Goal: Transaction & Acquisition: Purchase product/service

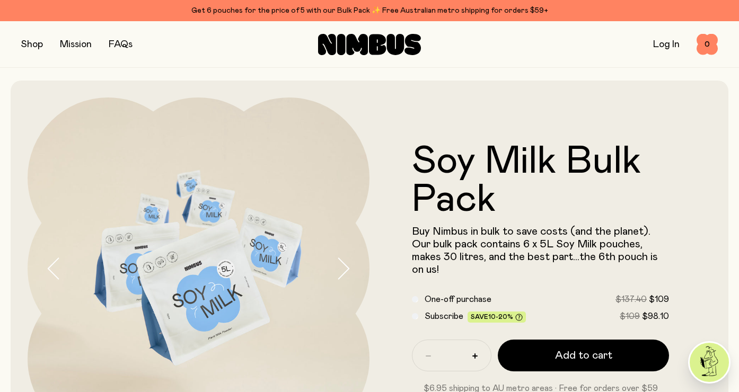
click at [664, 43] on link "Log In" at bounding box center [666, 45] width 27 height 10
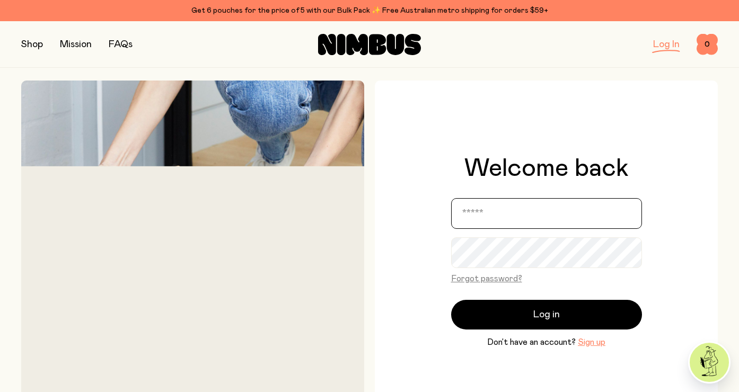
type input "**********"
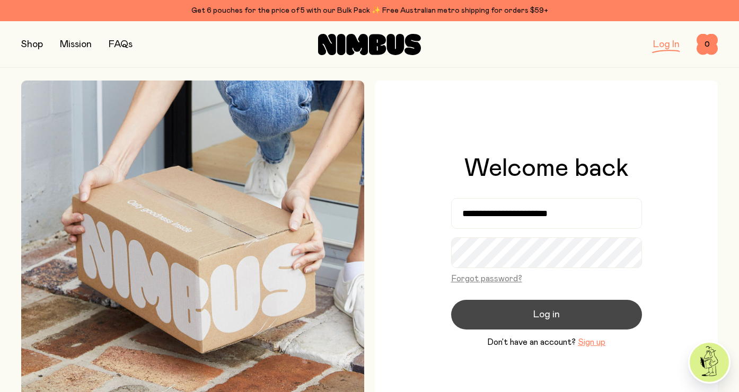
click at [551, 316] on span "Log in" at bounding box center [546, 314] width 27 height 15
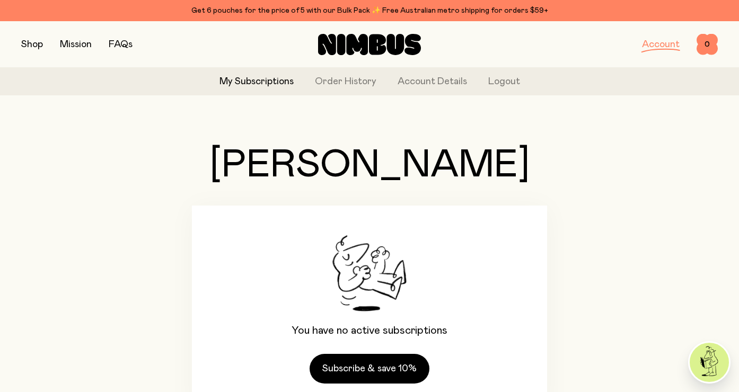
click at [32, 42] on button "button" at bounding box center [32, 44] width 22 height 15
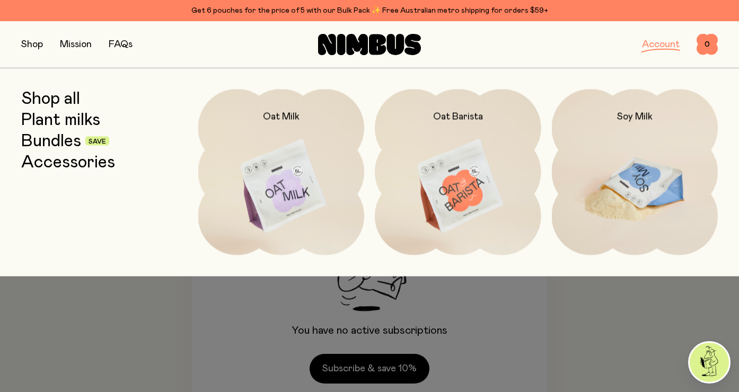
click at [634, 157] on img at bounding box center [635, 186] width 166 height 195
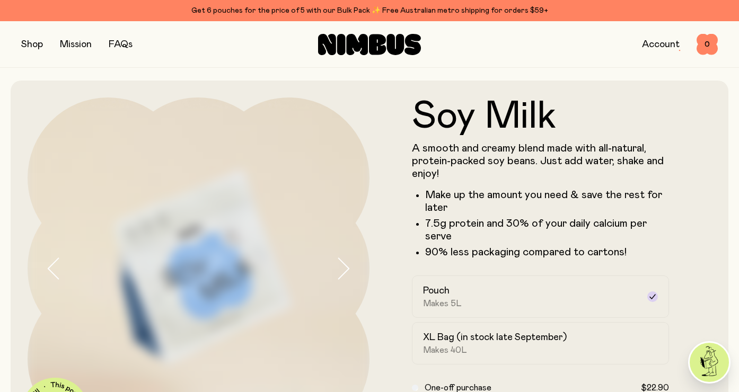
scroll to position [160, 0]
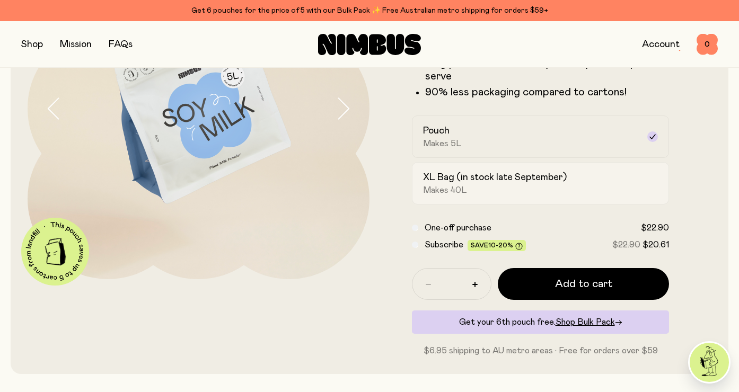
click at [491, 186] on div "XL Bag (in stock late September) Makes 40L" at bounding box center [531, 183] width 216 height 24
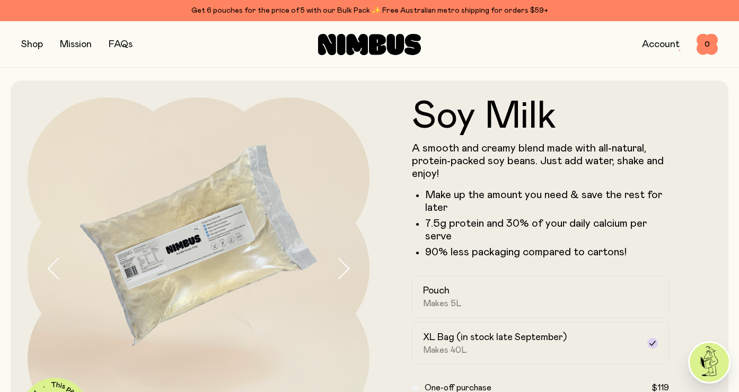
scroll to position [0, 0]
click at [318, 8] on div "Get 6 pouches for the price of 5 with our Bulk Pack ✨ Free Australian metro shi…" at bounding box center [369, 10] width 696 height 13
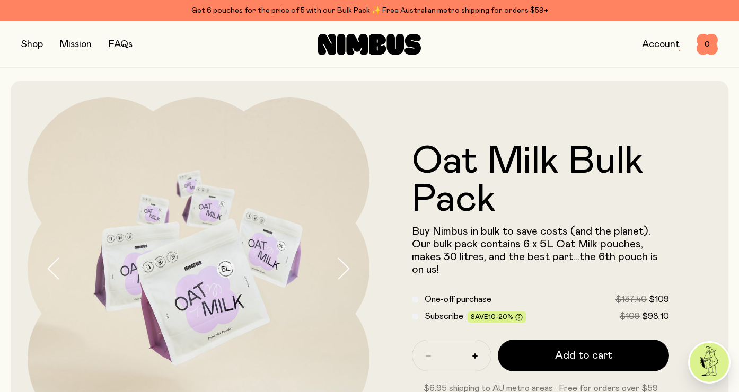
click at [32, 42] on button "button" at bounding box center [32, 44] width 22 height 15
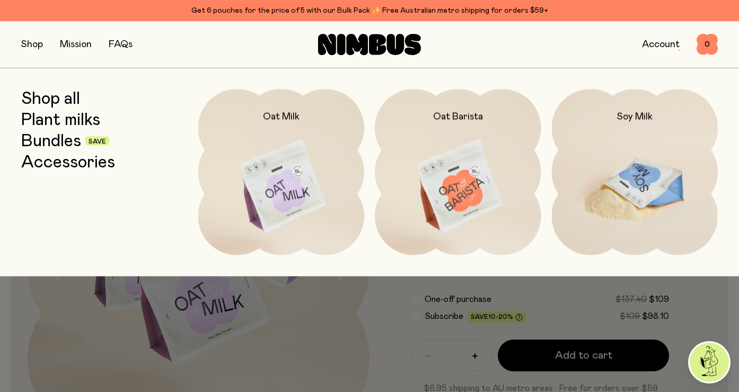
click at [640, 140] on img at bounding box center [635, 186] width 166 height 195
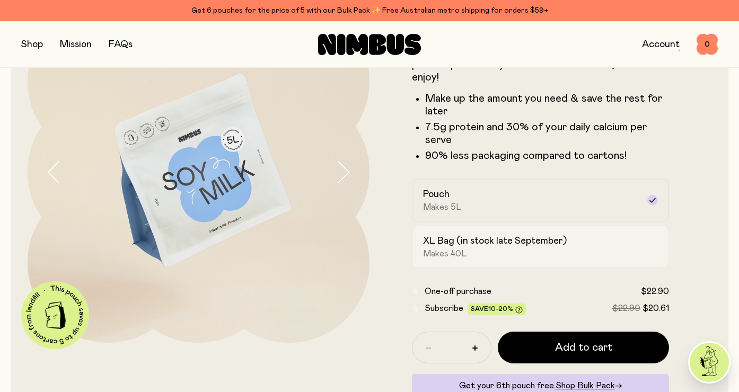
scroll to position [96, 0]
click at [535, 252] on div "XL Bag (in stock late September) Makes 40L" at bounding box center [531, 247] width 216 height 24
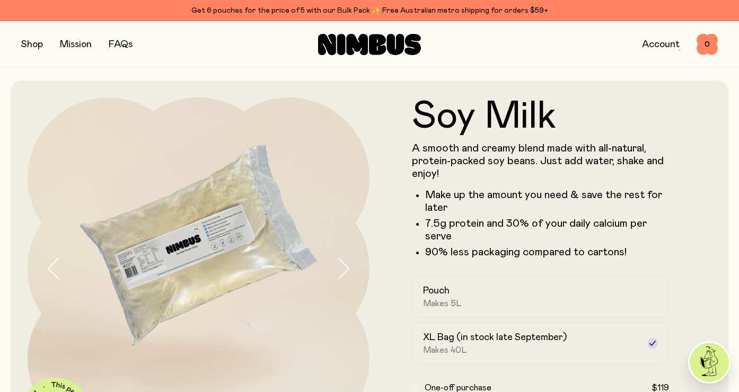
scroll to position [0, 0]
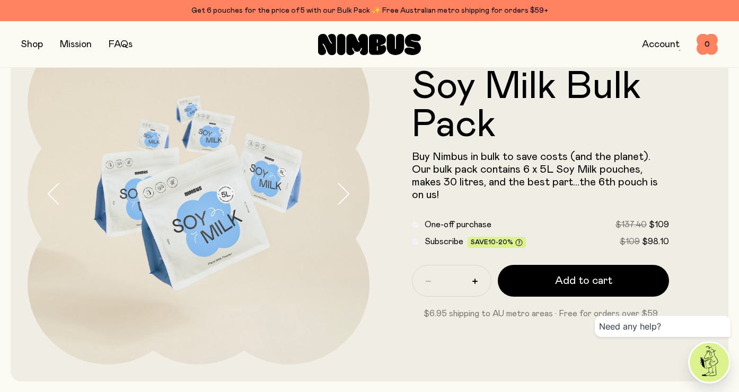
scroll to position [95, 0]
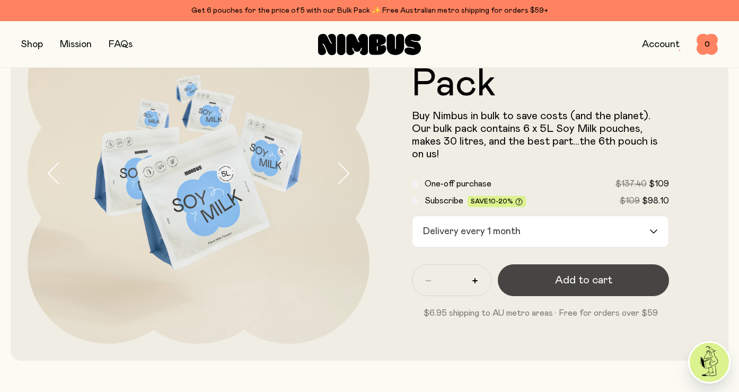
click at [583, 280] on span "Add to cart" at bounding box center [583, 280] width 57 height 15
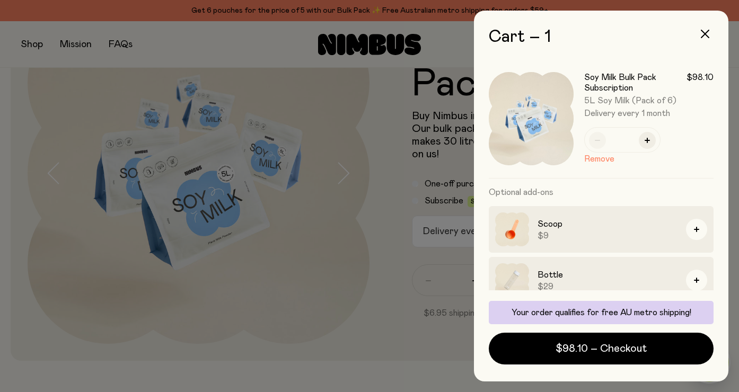
scroll to position [0, 0]
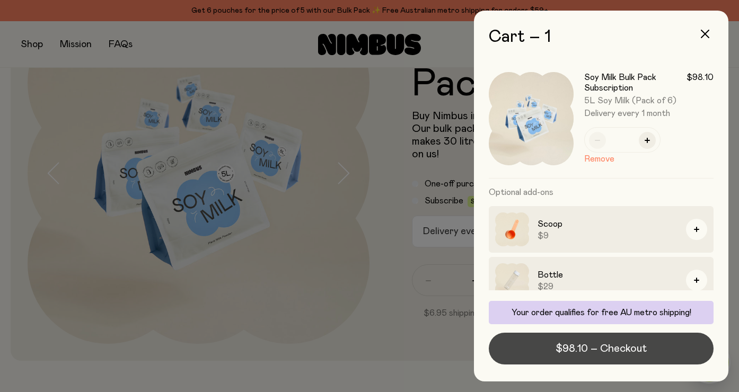
click at [623, 347] on span "$98.10 – Checkout" at bounding box center [601, 348] width 91 height 15
